Goal: Check status

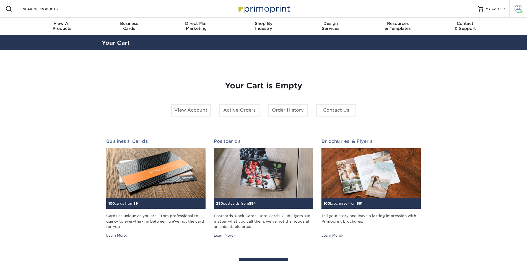
click at [521, 9] on span at bounding box center [519, 9] width 8 height 8
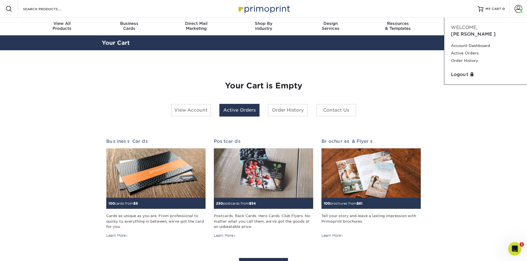
click at [230, 112] on link "Active Orders" at bounding box center [239, 110] width 40 height 13
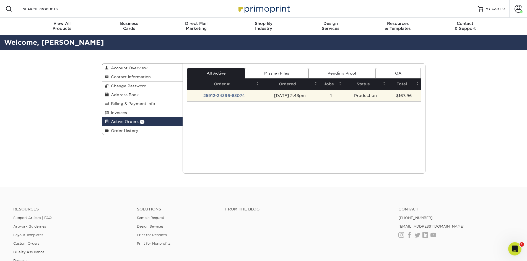
click at [222, 95] on td "25912-24396-83074" at bounding box center [223, 96] width 73 height 12
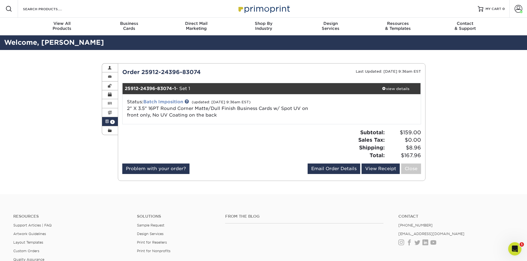
click at [165, 103] on link "Batch Imposition" at bounding box center [163, 101] width 40 height 5
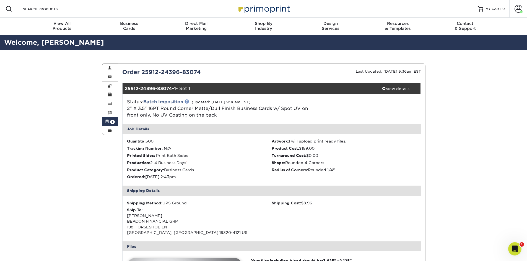
click at [188, 101] on link at bounding box center [187, 101] width 4 height 4
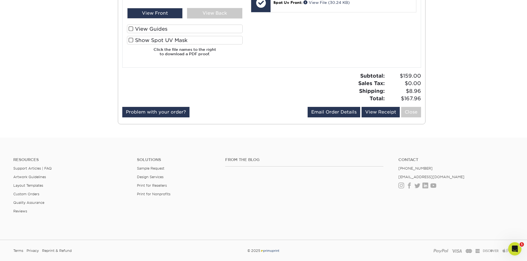
scroll to position [360, 0]
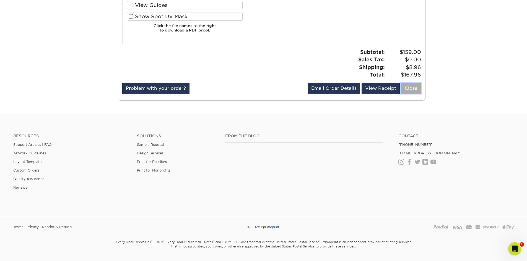
click at [418, 90] on link "Close" at bounding box center [411, 88] width 20 height 11
